Goal: Information Seeking & Learning: Learn about a topic

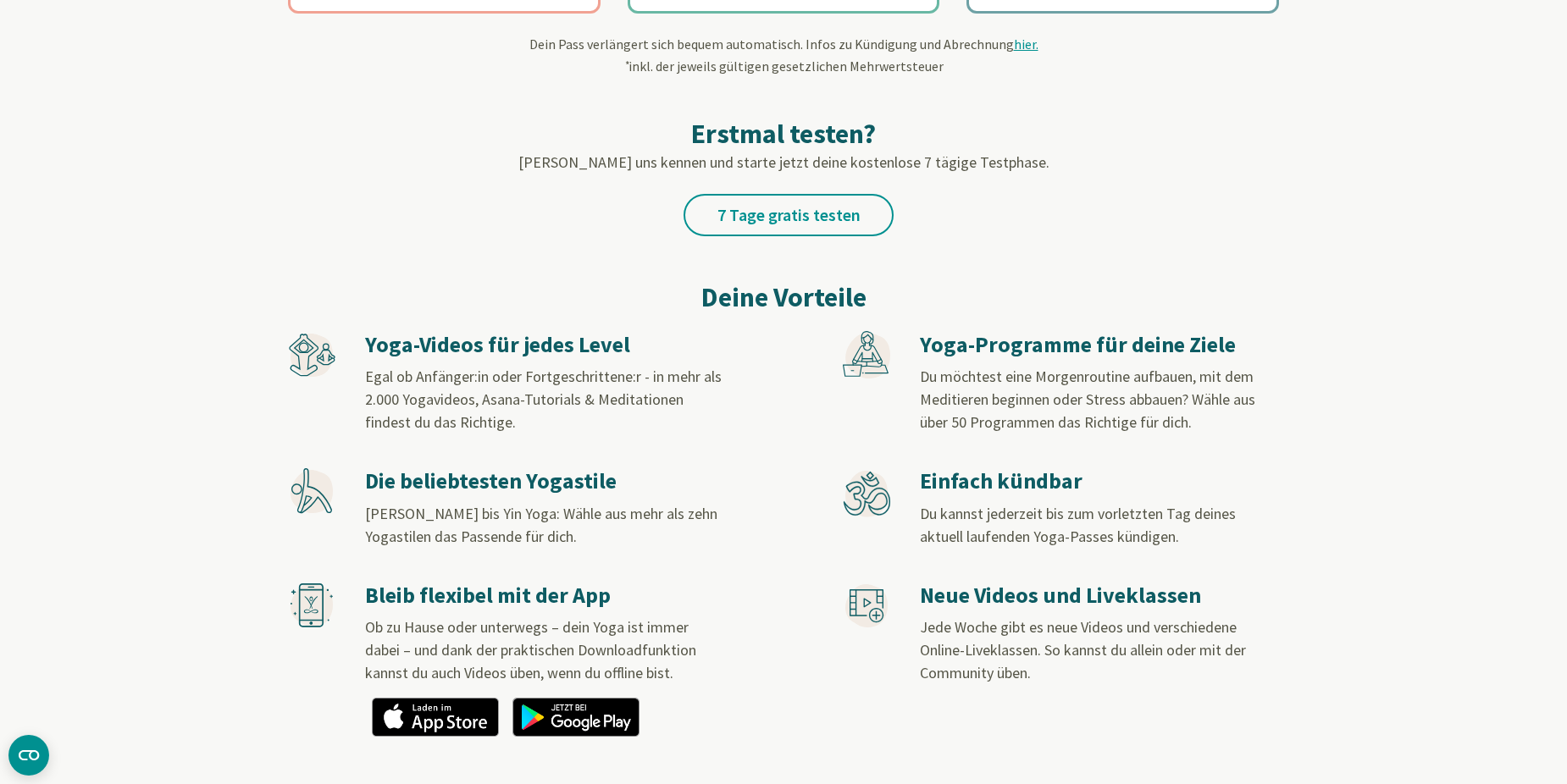
scroll to position [762, 0]
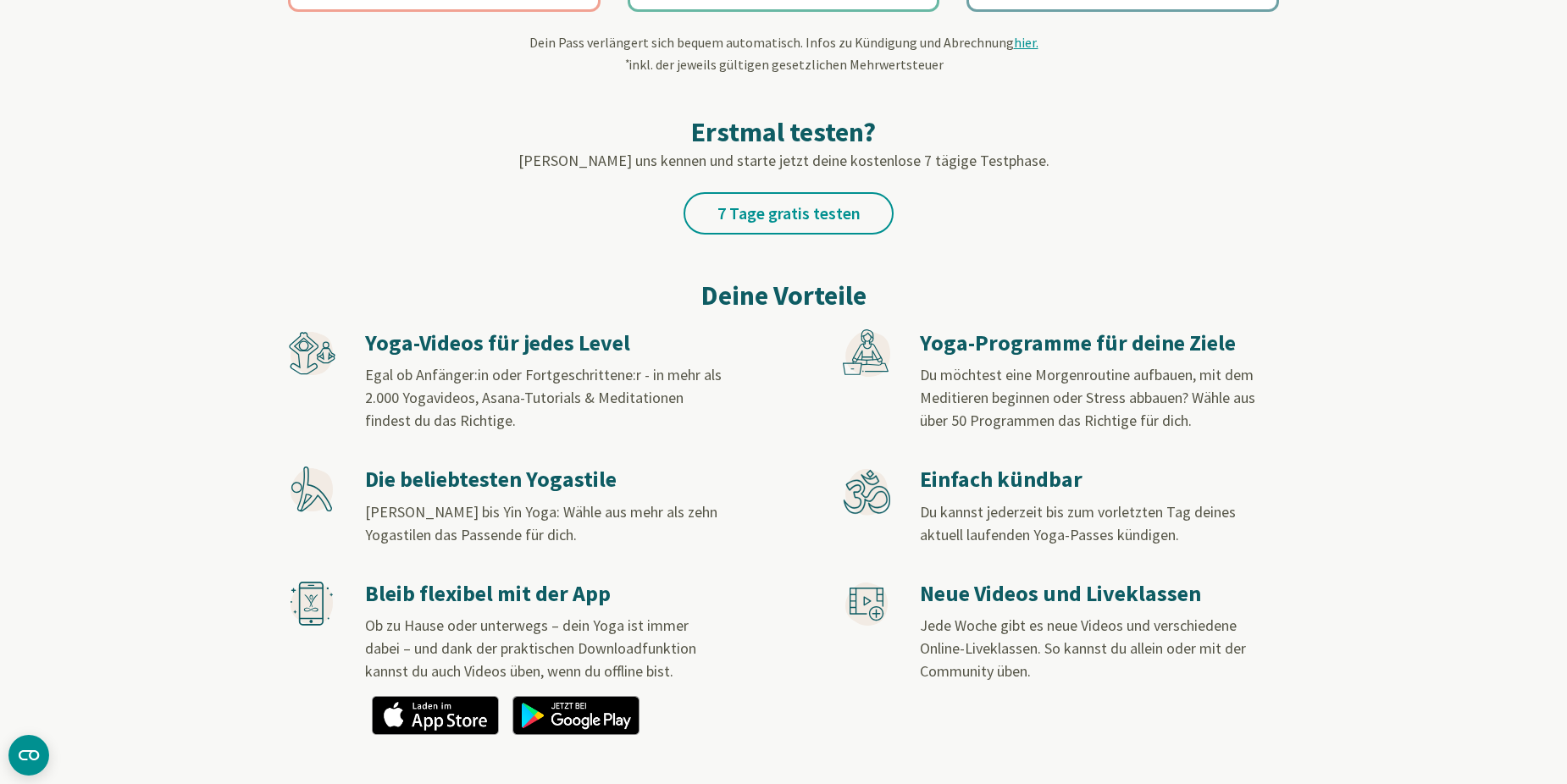
click at [300, 348] on icon at bounding box center [304, 346] width 9 height 9
click at [461, 350] on h3 "Yoga-Videos für jedes Level" at bounding box center [544, 343] width 358 height 28
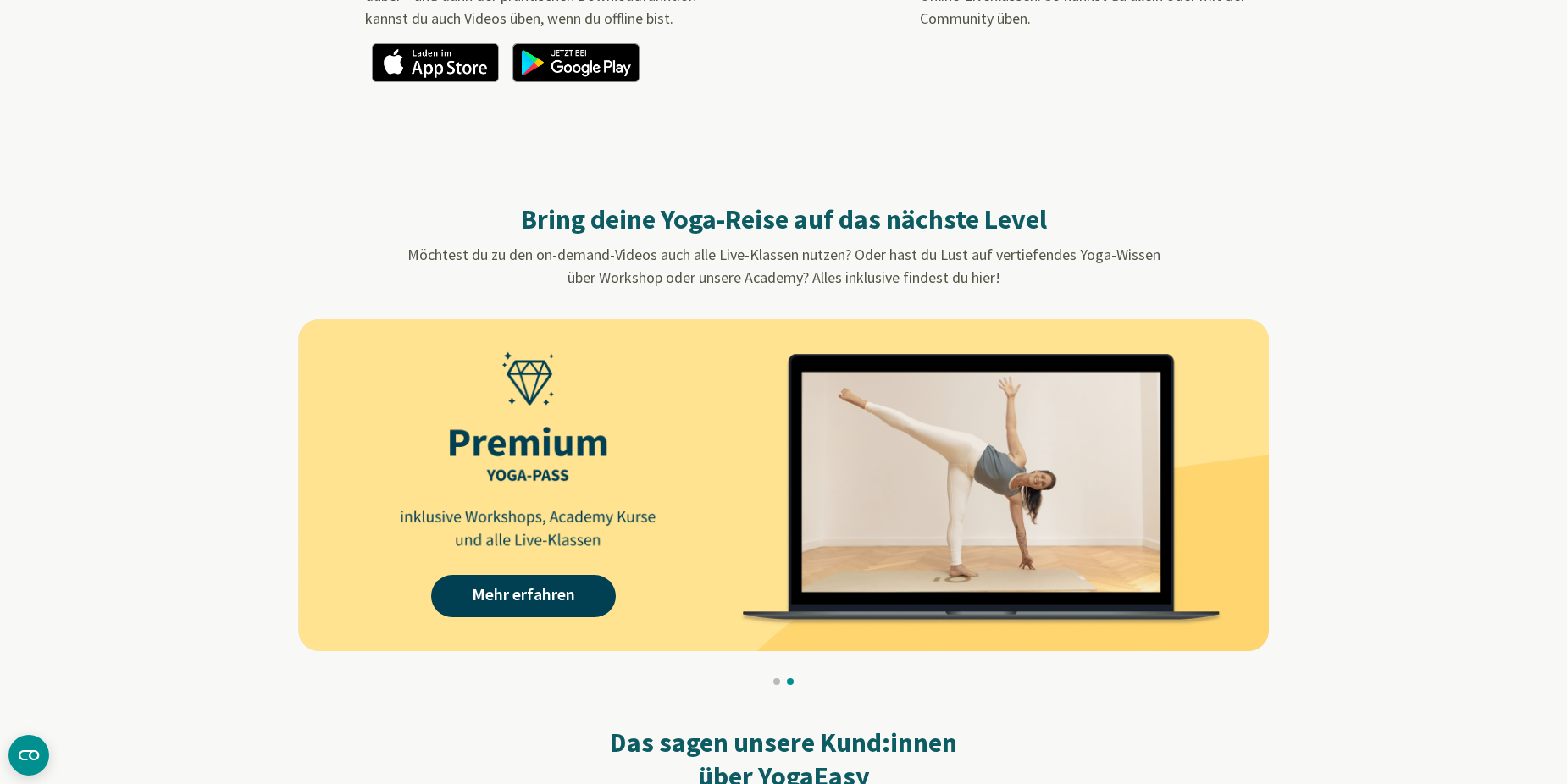
scroll to position [1440, 0]
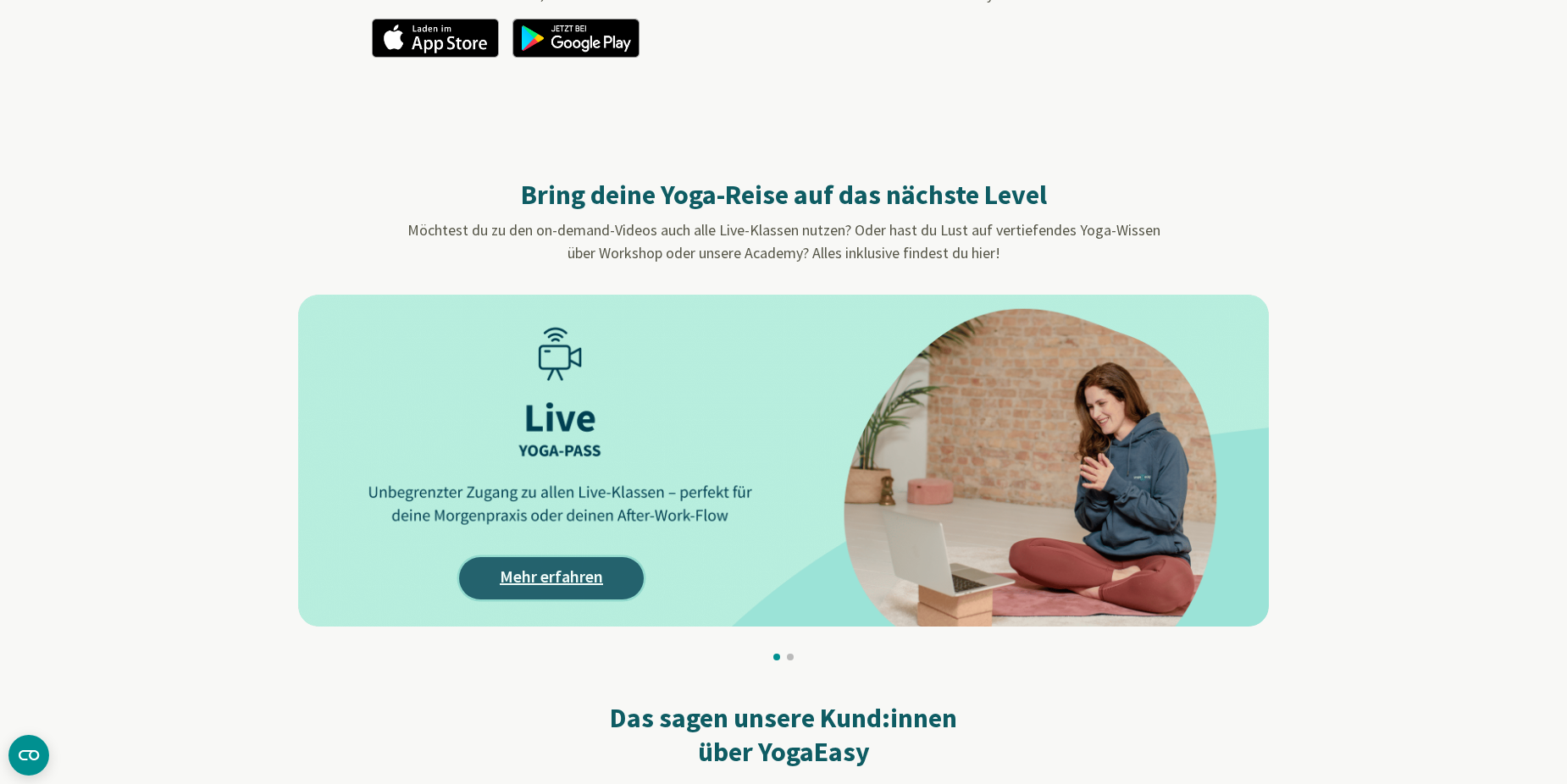
click at [546, 582] on link "Mehr erfahren" at bounding box center [551, 578] width 184 height 42
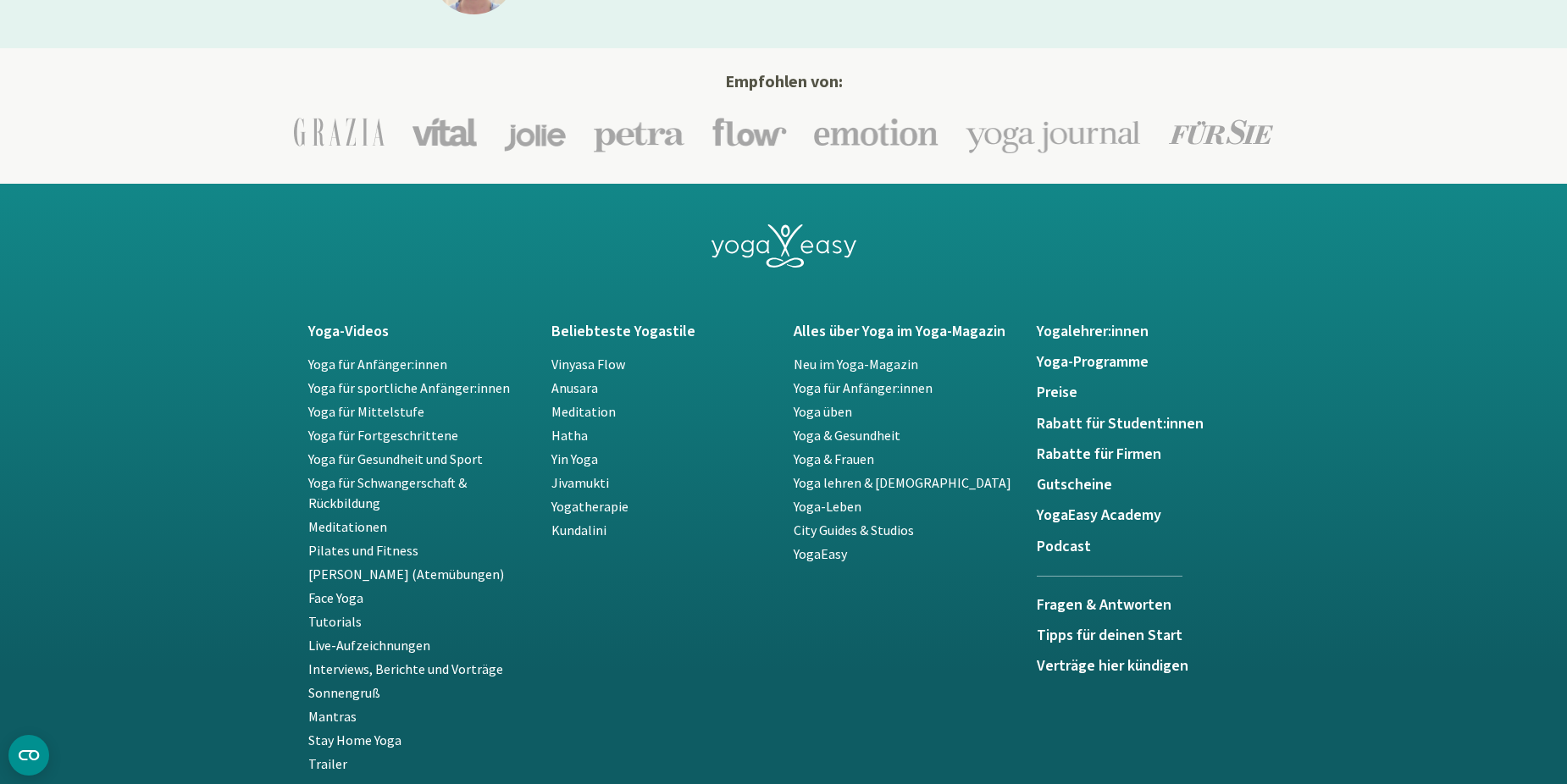
scroll to position [3556, 0]
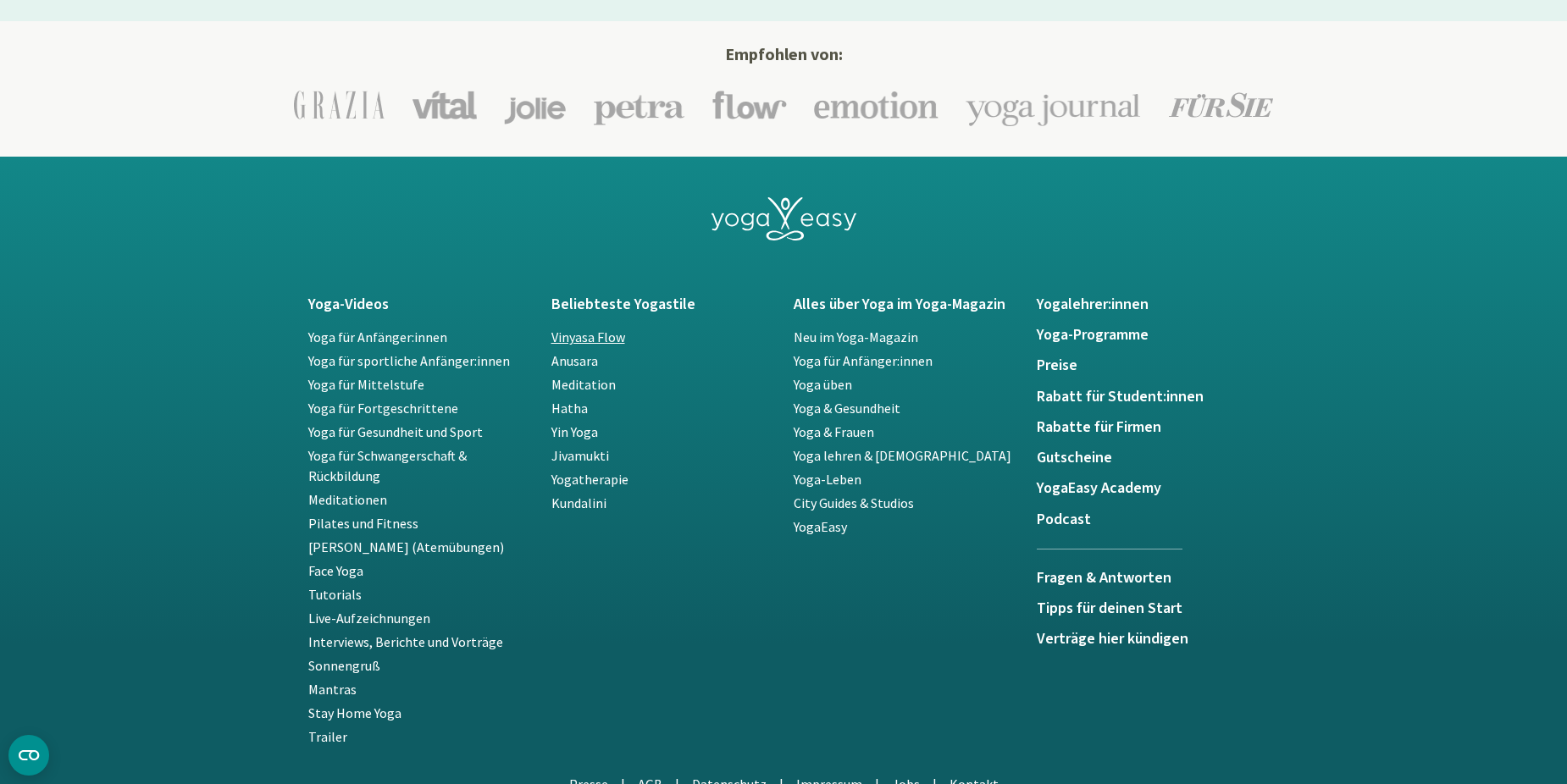
click at [589, 338] on link "Vinyasa Flow" at bounding box center [588, 337] width 74 height 17
